Goal: Task Accomplishment & Management: Manage account settings

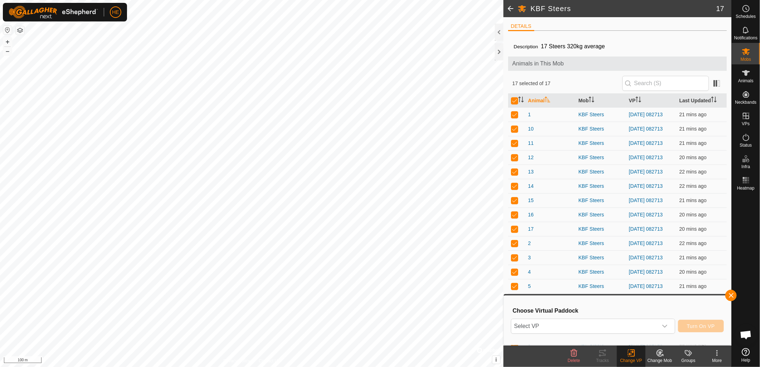
click at [509, 7] on span at bounding box center [511, 8] width 14 height 17
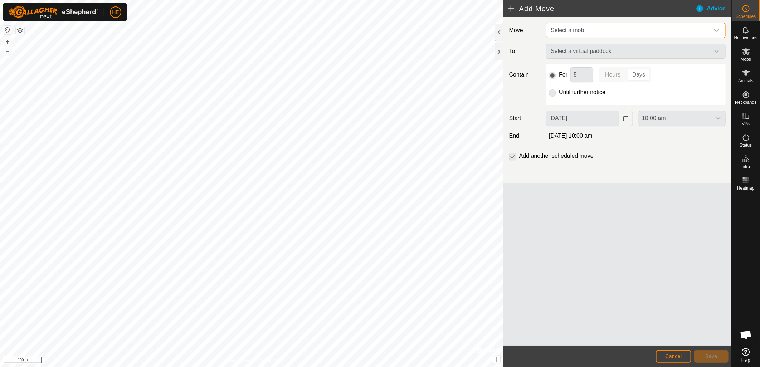
click at [591, 29] on span "Select a mob" at bounding box center [629, 30] width 162 height 14
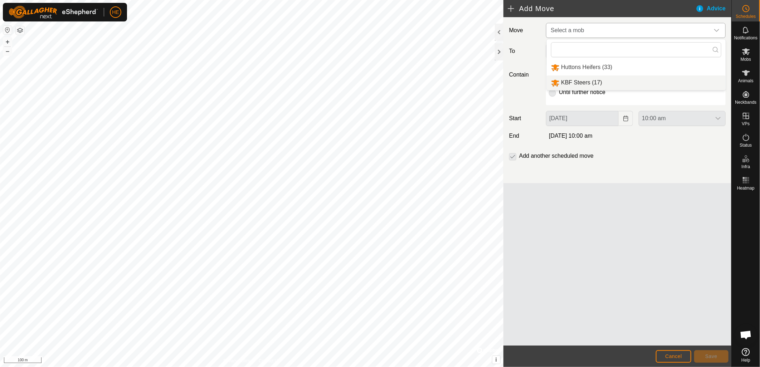
click at [586, 84] on li "KBF Steers (17)" at bounding box center [636, 83] width 179 height 15
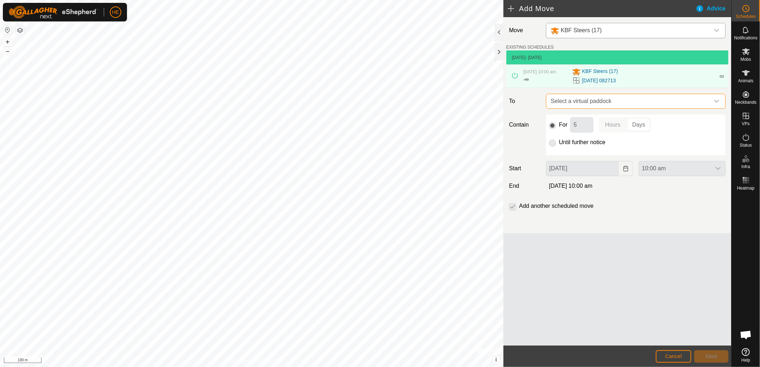
click at [622, 103] on span "Select a virtual paddock" at bounding box center [629, 101] width 162 height 14
click at [623, 101] on span "Select a virtual paddock" at bounding box center [629, 101] width 162 height 14
click at [514, 76] on icon at bounding box center [515, 76] width 6 height 6
click at [526, 58] on span "[DATE]" at bounding box center [519, 57] width 14 height 5
click at [553, 127] on p-radiobutton at bounding box center [552, 125] width 7 height 9
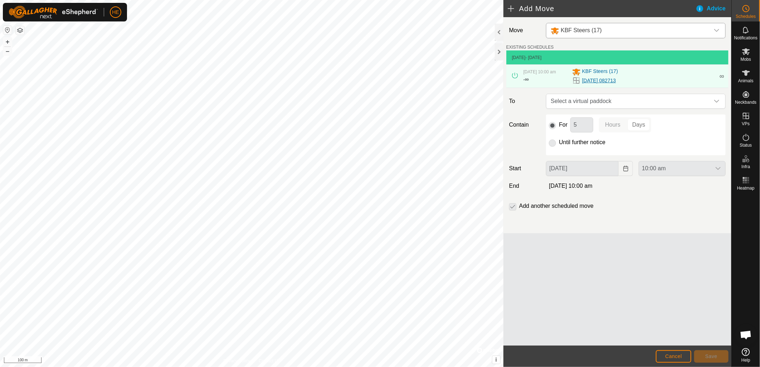
click at [599, 80] on link "[DATE] 082713" at bounding box center [599, 81] width 34 height 8
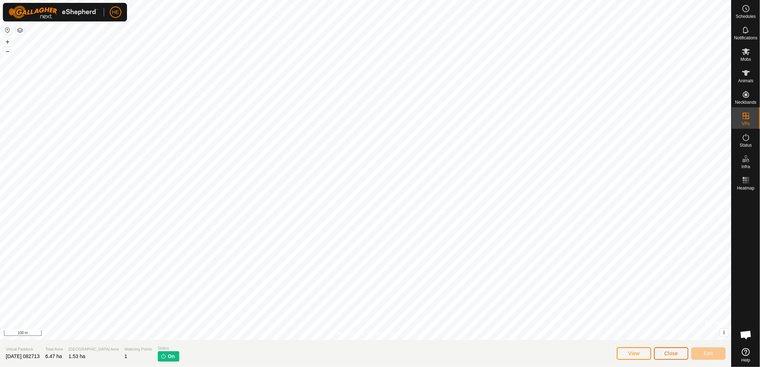
click at [681, 355] on button "Close" at bounding box center [671, 354] width 34 height 13
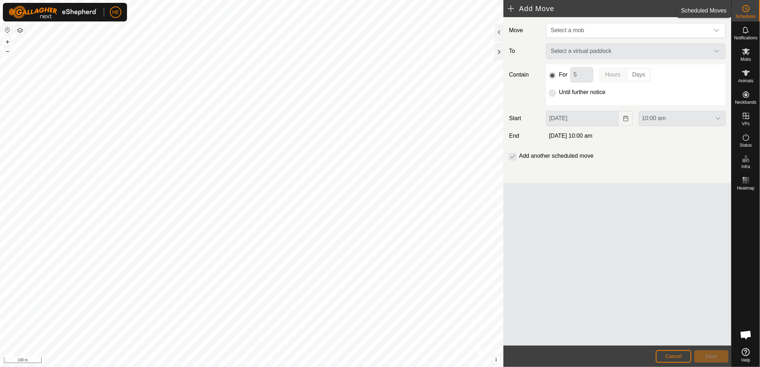
click at [751, 14] on span "Schedules" at bounding box center [746, 16] width 20 height 4
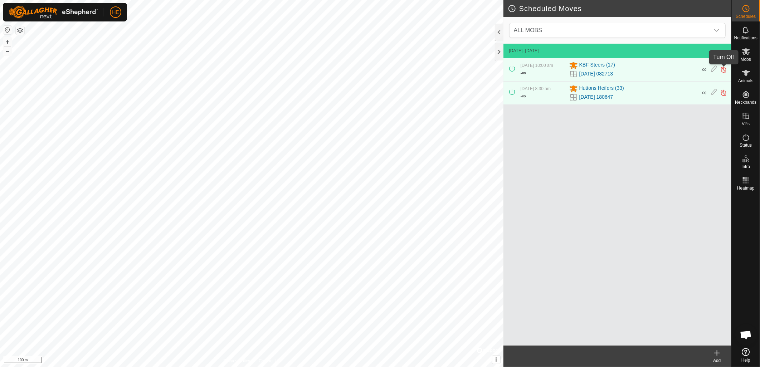
click at [724, 72] on img at bounding box center [724, 70] width 7 height 8
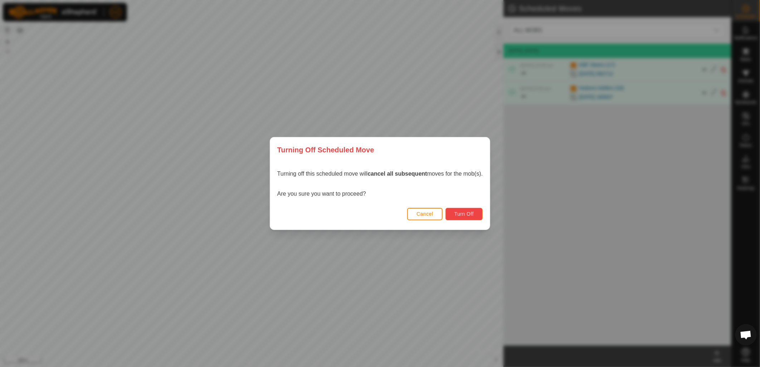
click at [458, 214] on span "Turn Off" at bounding box center [465, 214] width 20 height 6
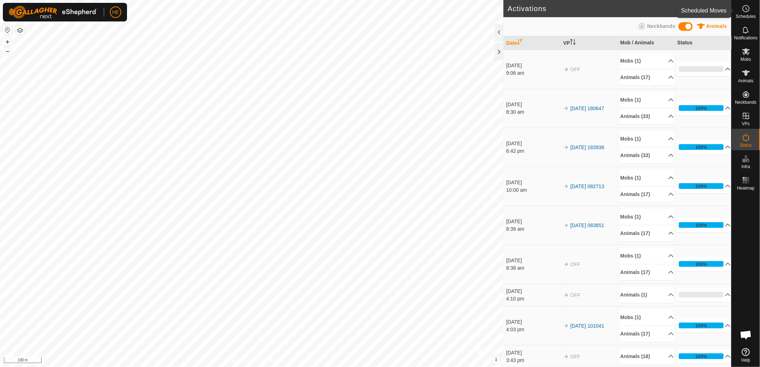
click at [750, 10] on icon at bounding box center [746, 8] width 9 height 9
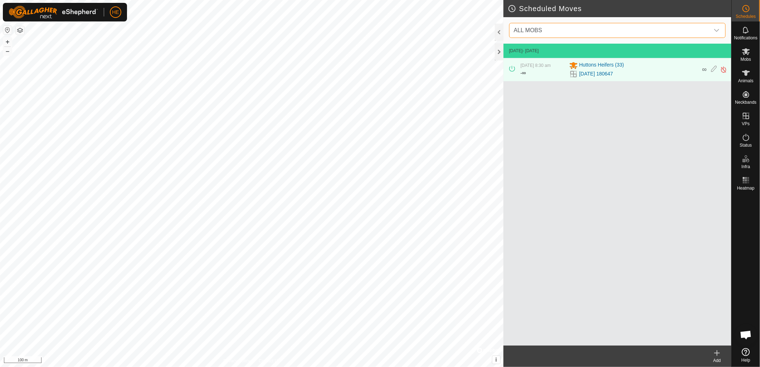
click at [589, 30] on span "ALL MOBS" at bounding box center [610, 30] width 199 height 14
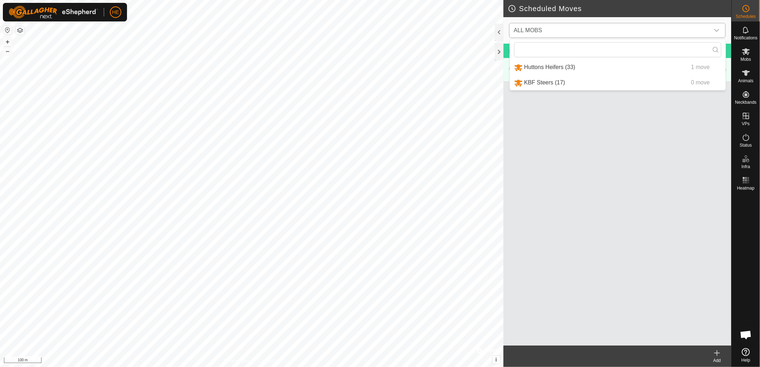
click at [577, 83] on li "KBF Steers (17) 0 move" at bounding box center [618, 83] width 216 height 15
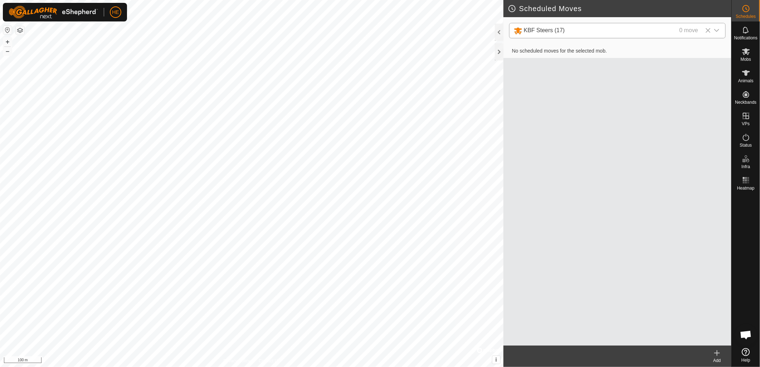
click at [722, 359] on div "Add" at bounding box center [717, 361] width 29 height 6
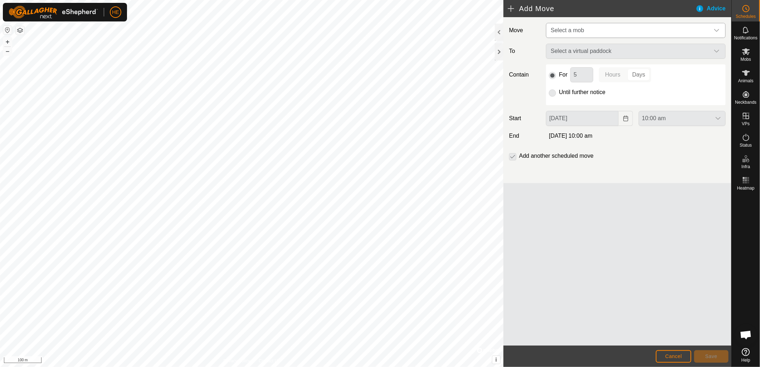
click at [596, 35] on span "Select a mob" at bounding box center [629, 30] width 162 height 14
click at [608, 51] on span "Select a virtual paddock" at bounding box center [629, 51] width 162 height 14
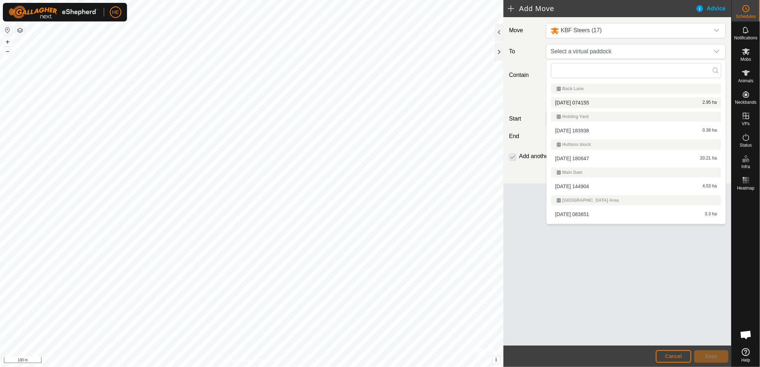
click at [609, 102] on li "[DATE] 074155 2.95 ha" at bounding box center [636, 102] width 170 height 11
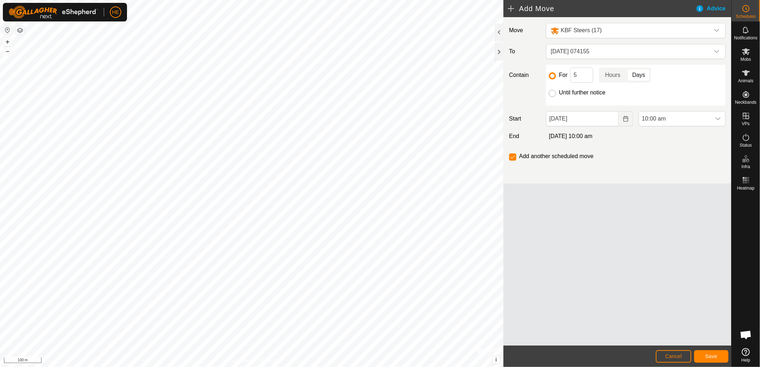
click at [549, 92] on input "Until further notice" at bounding box center [552, 93] width 7 height 7
radio input "true"
checkbox input "false"
click at [713, 358] on span "Save" at bounding box center [712, 357] width 12 height 6
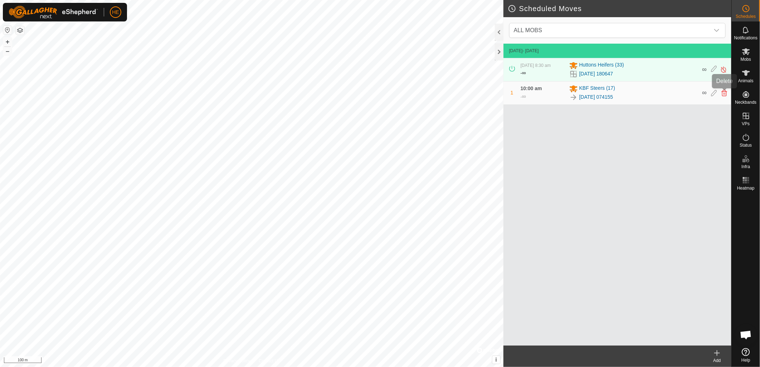
click at [722, 91] on icon at bounding box center [725, 93] width 6 height 6
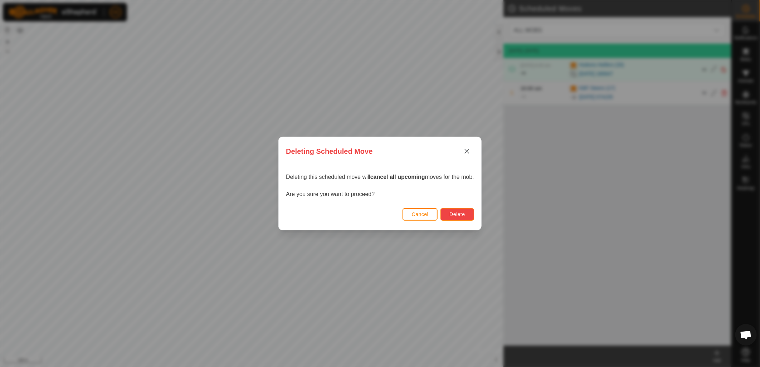
click at [460, 219] on button "Delete" at bounding box center [457, 214] width 33 height 13
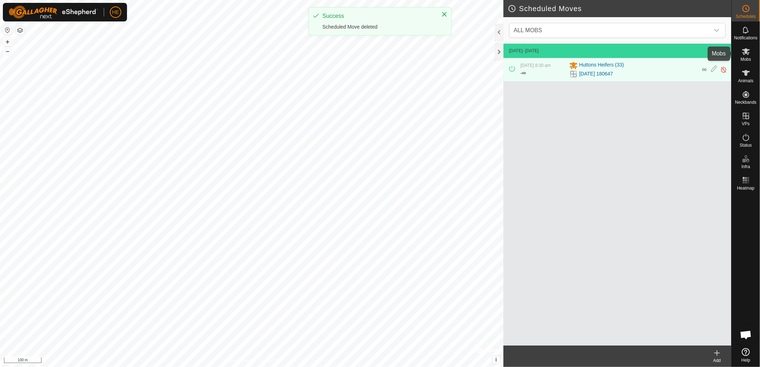
click at [748, 56] on es-mob-svg-icon at bounding box center [746, 51] width 13 height 11
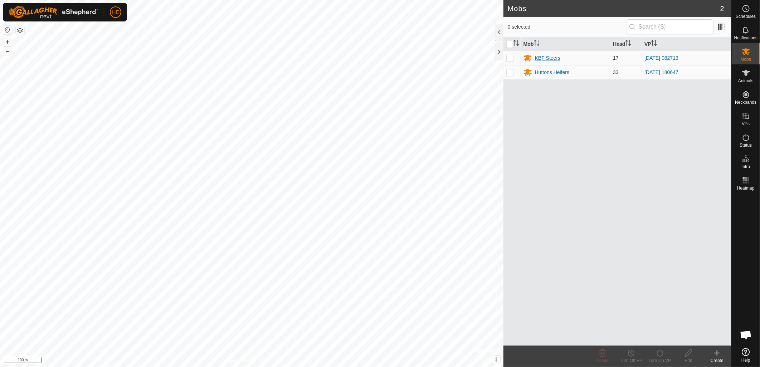
click at [528, 56] on icon at bounding box center [528, 58] width 8 height 7
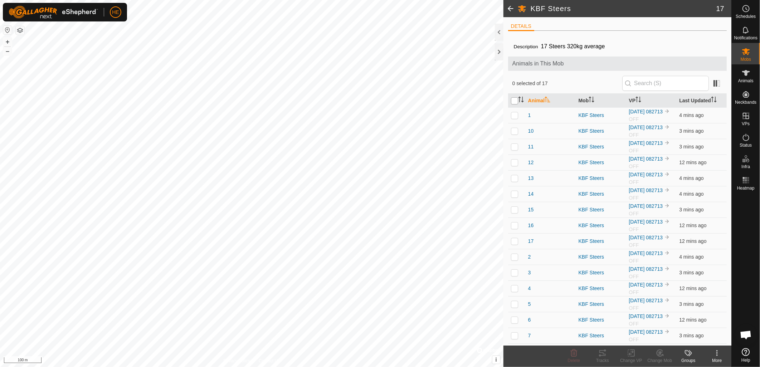
click at [514, 102] on input "checkbox" at bounding box center [514, 100] width 7 height 7
checkbox input "true"
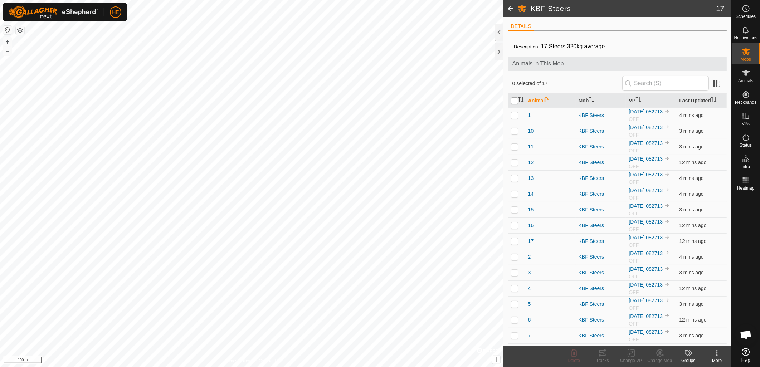
checkbox input "true"
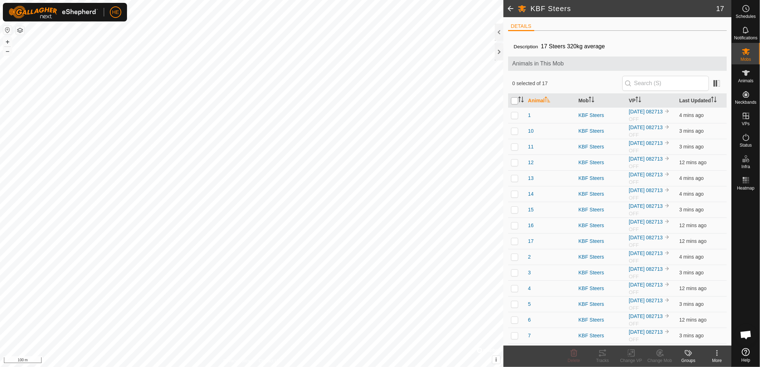
checkbox input "true"
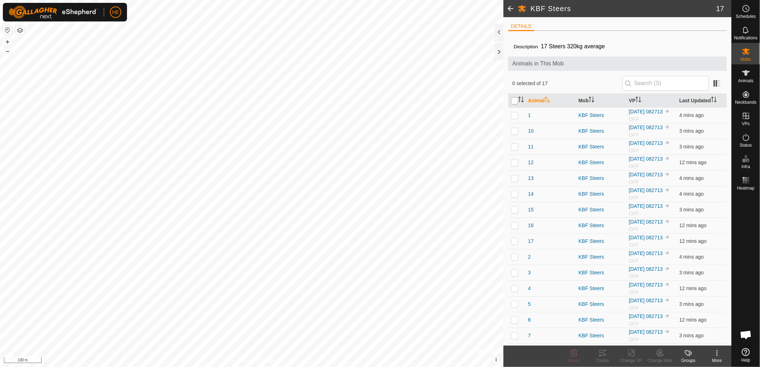
checkbox input "true"
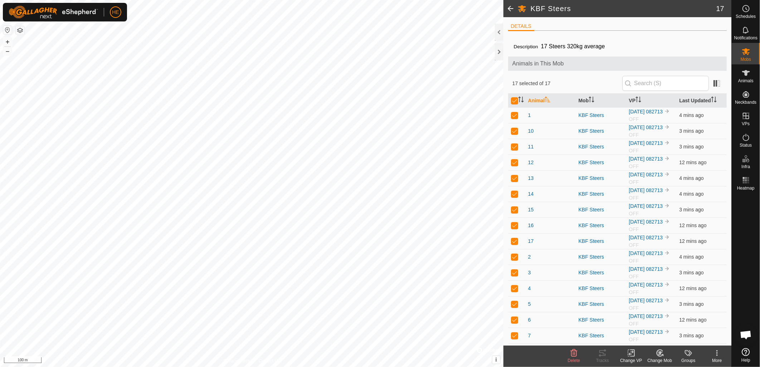
click at [638, 354] on change-vp-svg-icon at bounding box center [631, 353] width 29 height 9
click at [643, 322] on link "Choose VP..." at bounding box center [653, 323] width 71 height 14
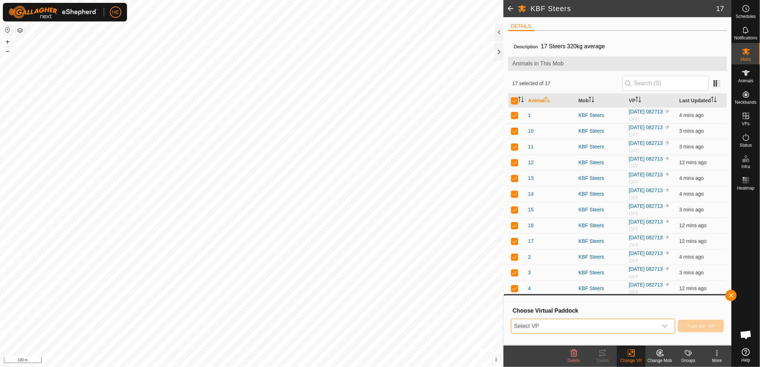
click at [607, 325] on span "Select VP" at bounding box center [585, 326] width 146 height 14
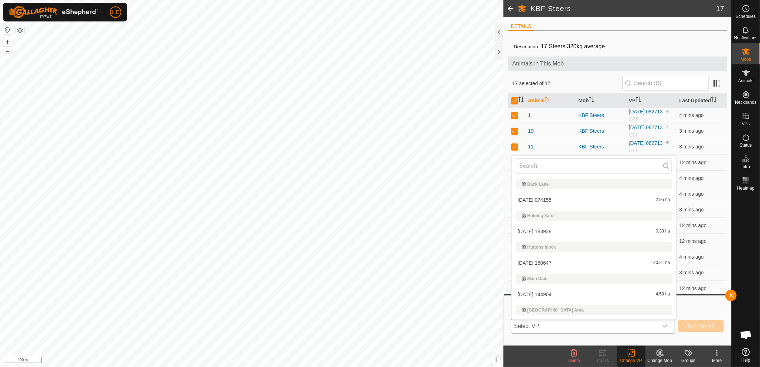
click at [601, 195] on li "[DATE] 074155 2.95 ha" at bounding box center [594, 200] width 165 height 14
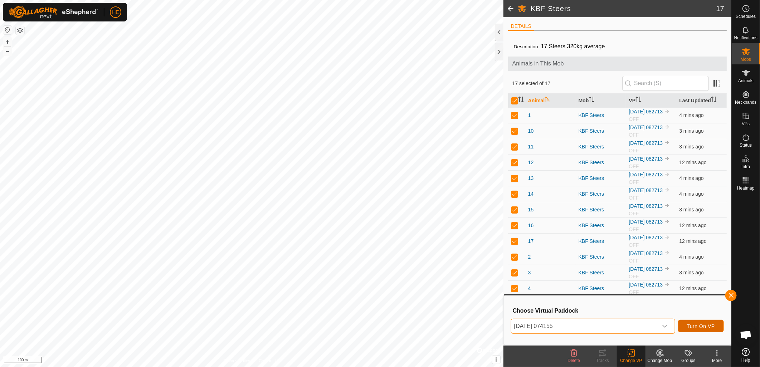
click at [698, 326] on span "Turn On VP" at bounding box center [701, 327] width 28 height 6
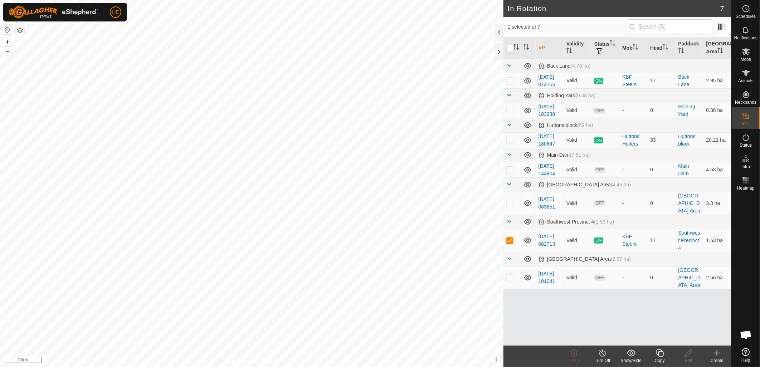
click at [604, 356] on icon at bounding box center [603, 353] width 9 height 9
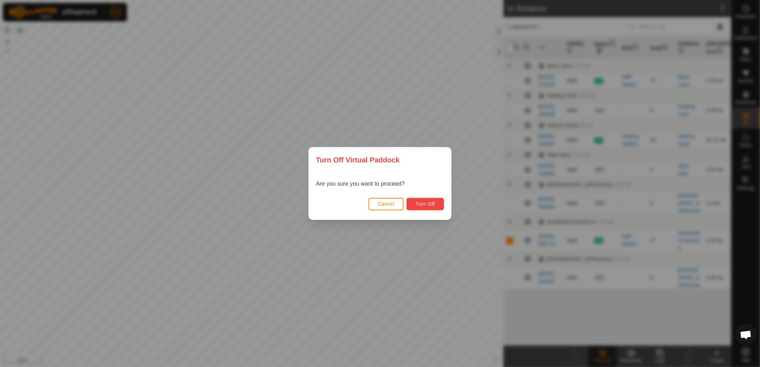
click at [429, 203] on span "Turn Off" at bounding box center [426, 204] width 20 height 6
